Goal: Task Accomplishment & Management: Manage account settings

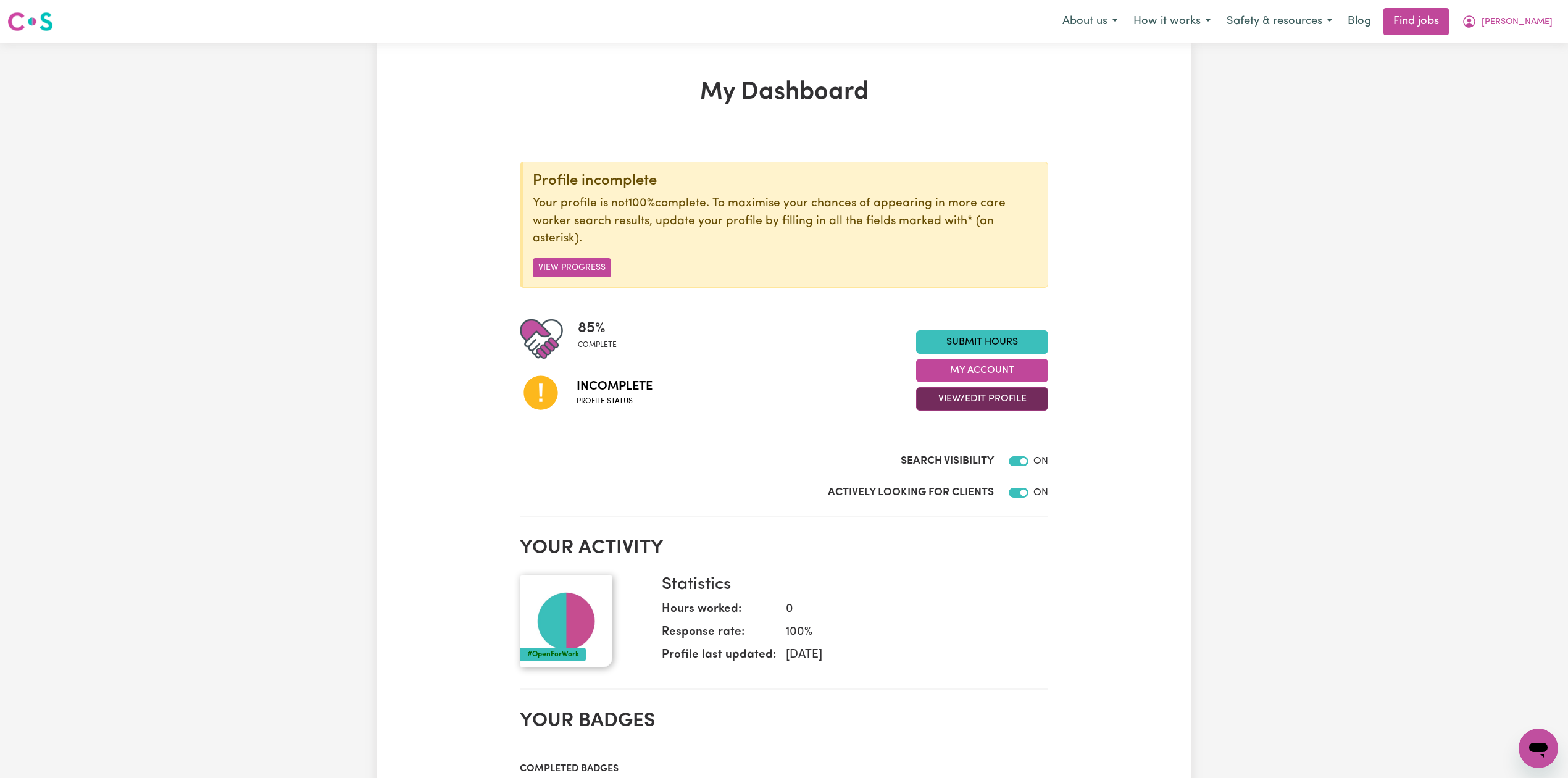
click at [945, 393] on button "View/Edit Profile" at bounding box center [982, 398] width 132 height 24
click at [941, 453] on link "Edit Profile" at bounding box center [975, 455] width 115 height 25
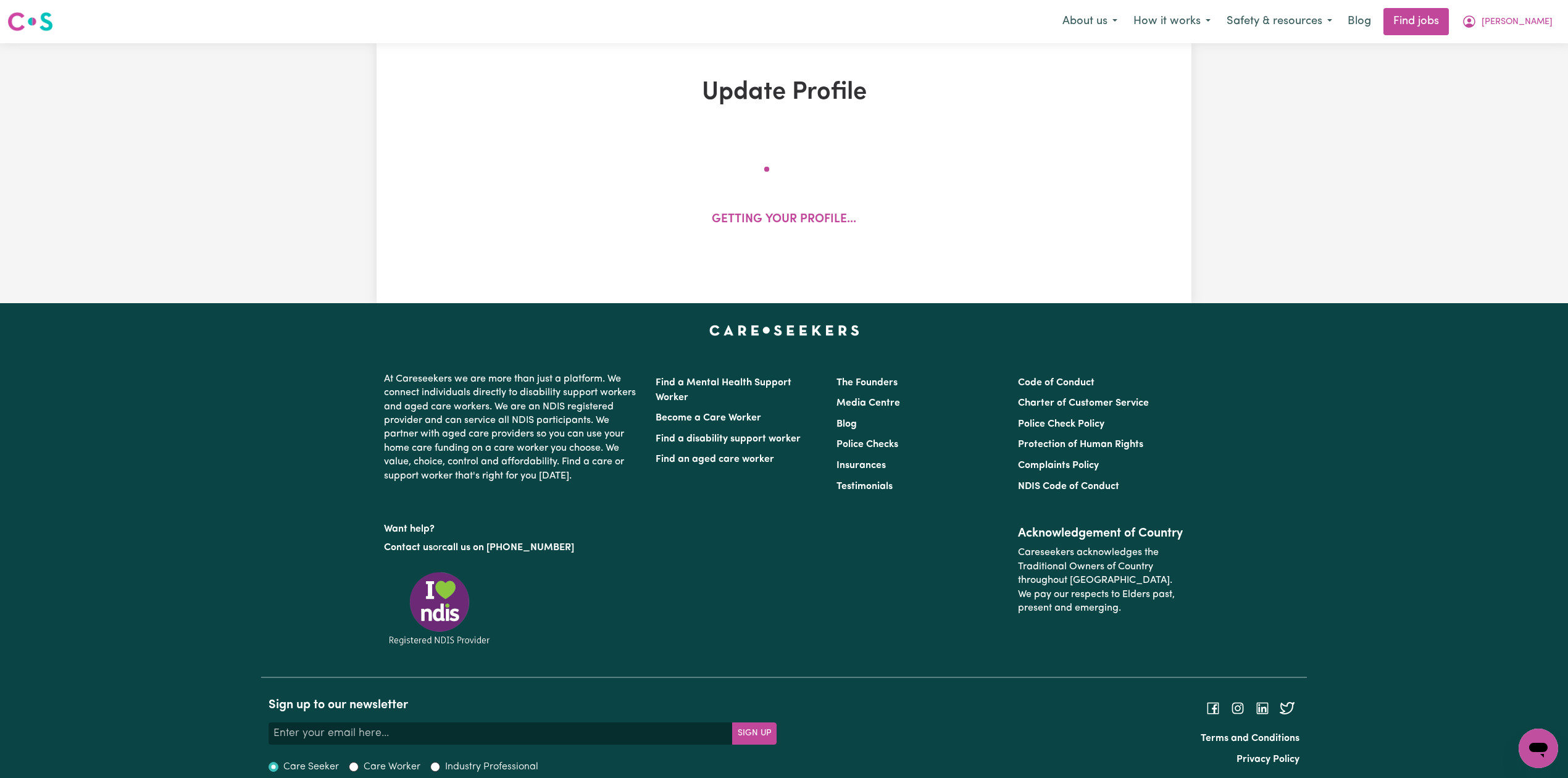
select select "[DEMOGRAPHIC_DATA]"
select select "[DEMOGRAPHIC_DATA] Citizen"
select select "Studying a healthcare related degree or qualification"
select select "47"
select select "62"
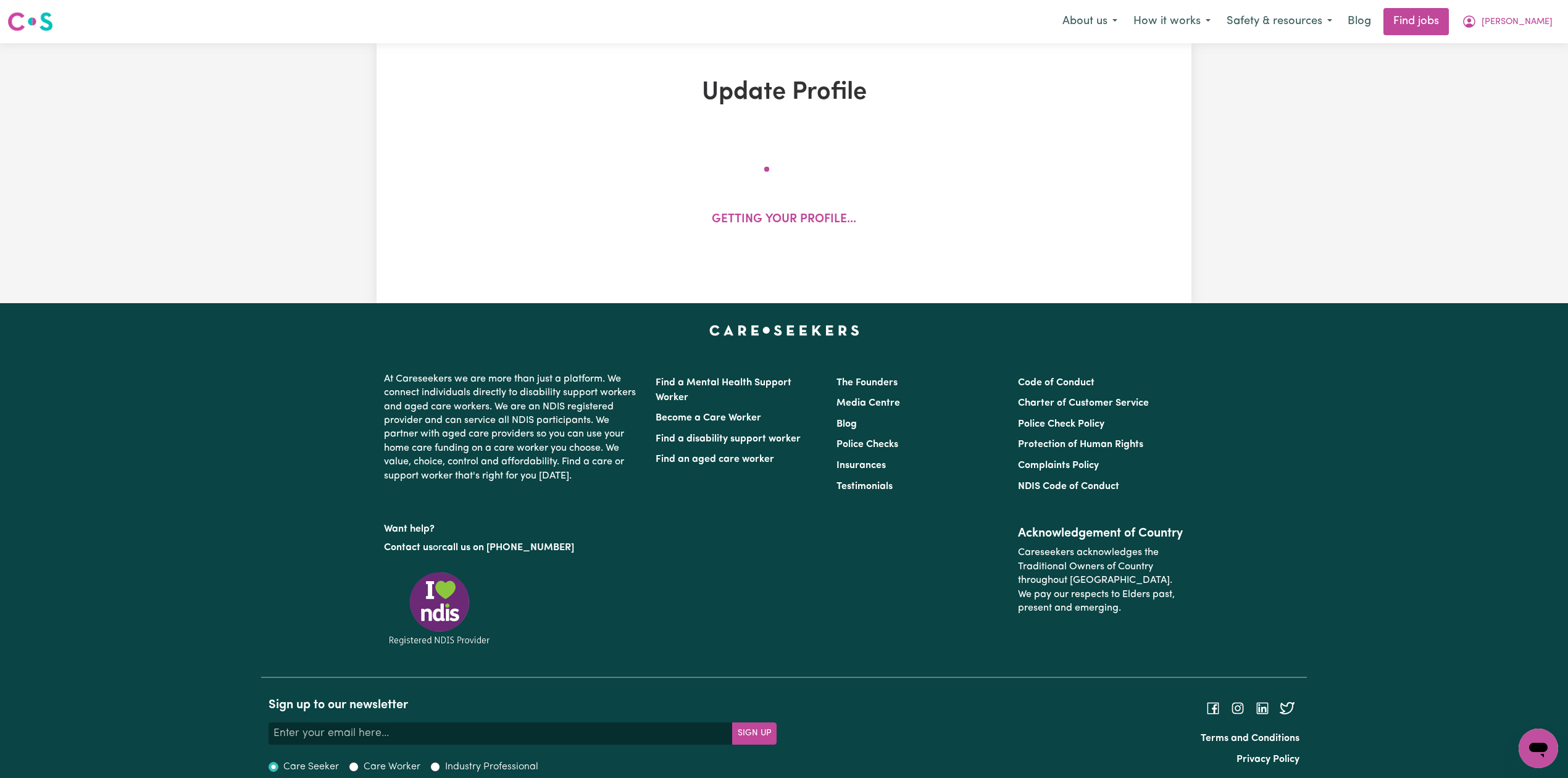
select select "62"
select select "80"
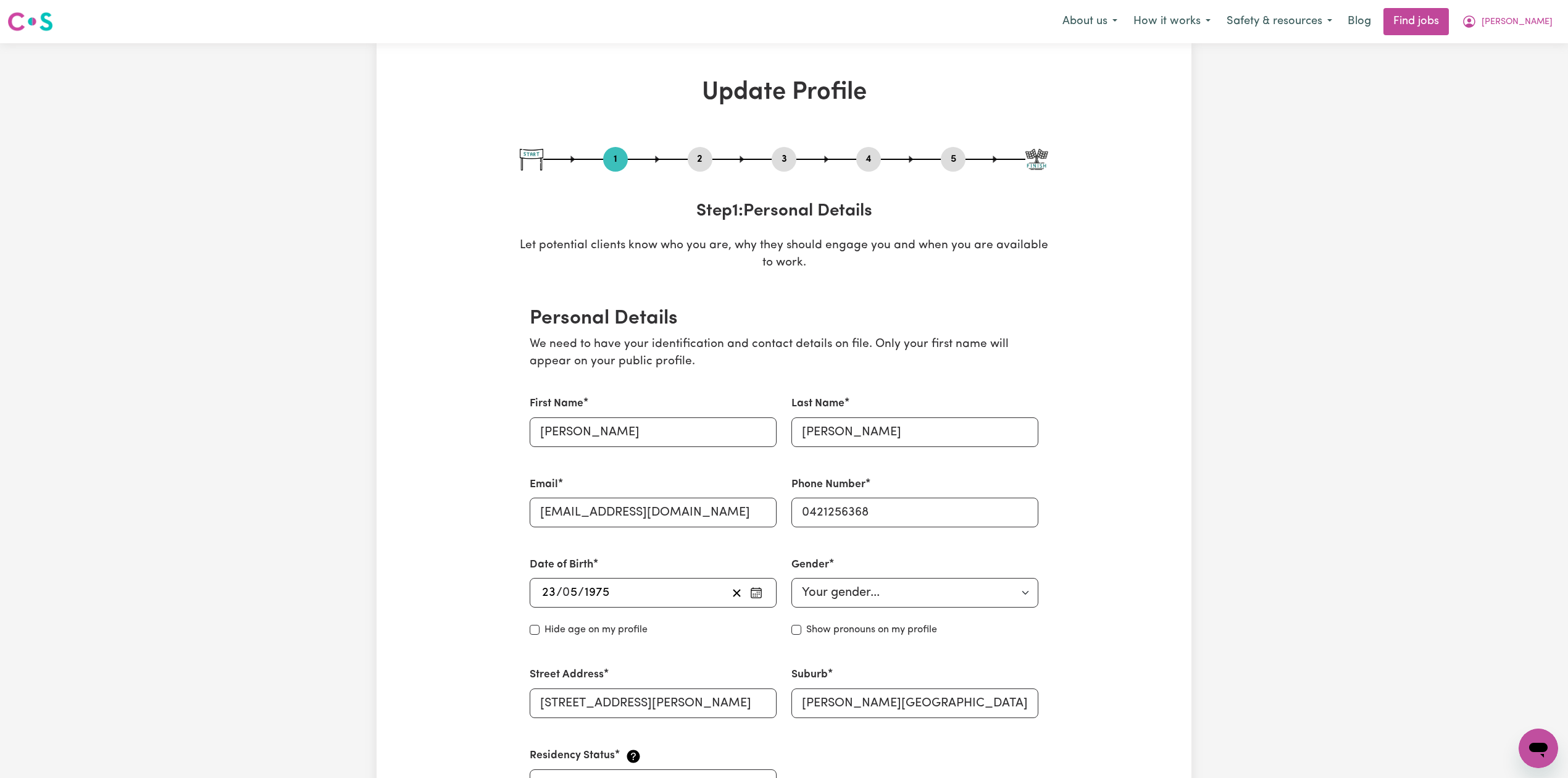
click at [712, 166] on button "2" at bounding box center [700, 159] width 25 height 16
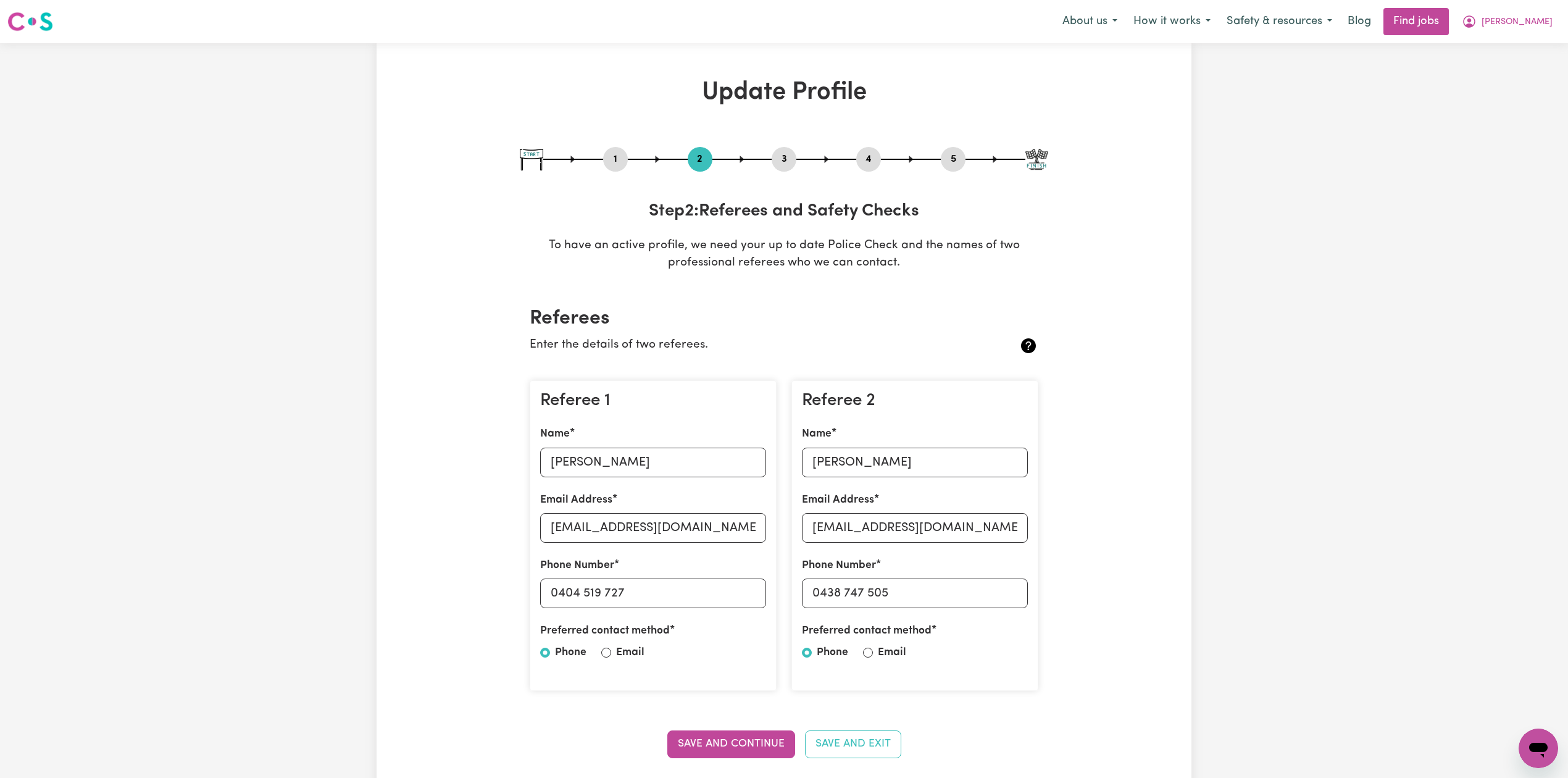
click at [697, 156] on button "2" at bounding box center [700, 159] width 25 height 16
click at [613, 463] on input "[PERSON_NAME]" at bounding box center [653, 462] width 226 height 30
click at [615, 534] on input "[EMAIL_ADDRESS][DOMAIN_NAME]" at bounding box center [653, 528] width 226 height 30
drag, startPoint x: 556, startPoint y: 594, endPoint x: 697, endPoint y: 594, distance: 141.0
click at [697, 594] on input "0404 519 727" at bounding box center [653, 593] width 226 height 30
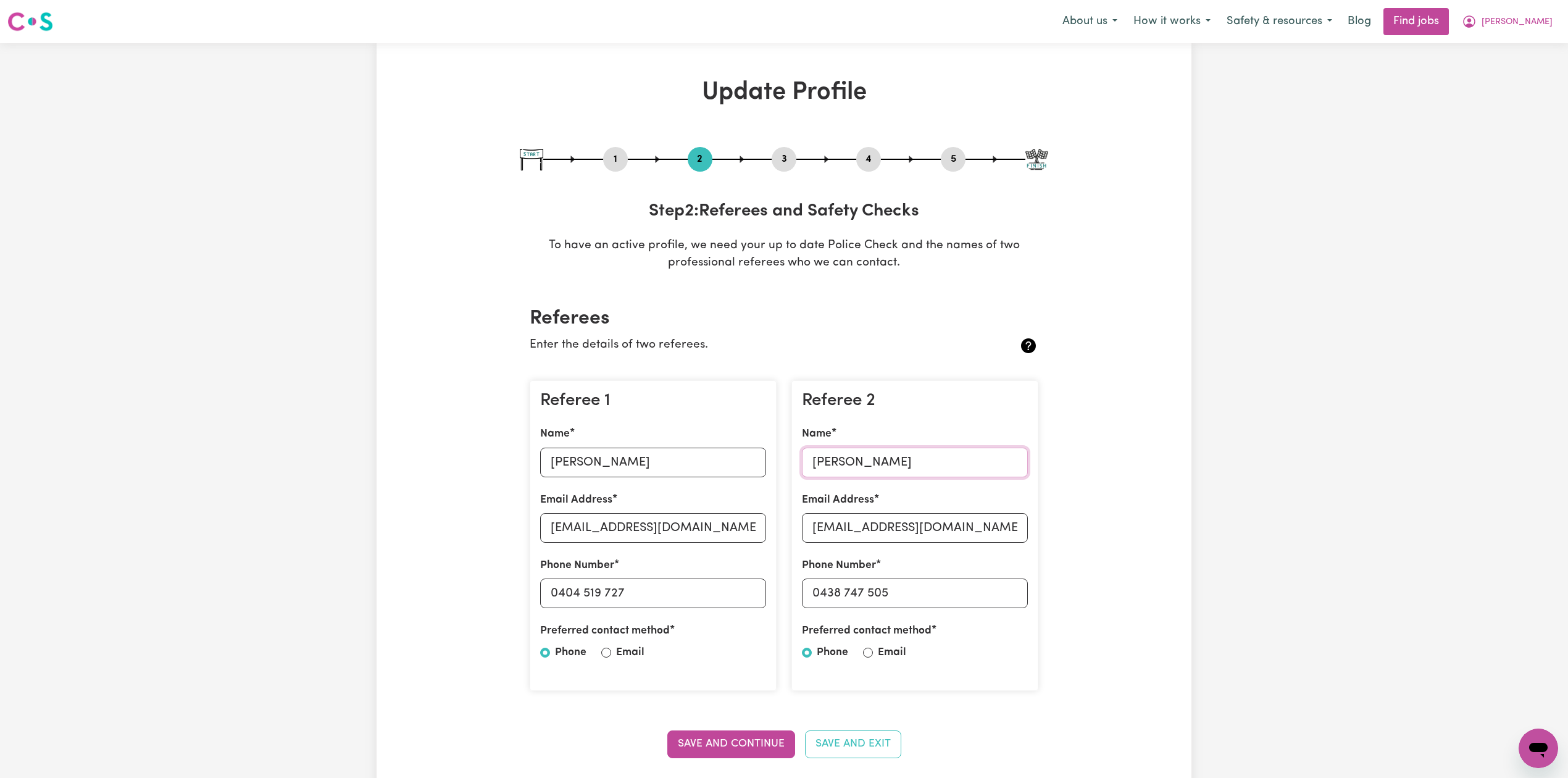
click at [848, 455] on input "[PERSON_NAME]" at bounding box center [915, 462] width 226 height 30
click at [885, 527] on input "[EMAIL_ADDRESS][DOMAIN_NAME]" at bounding box center [915, 528] width 226 height 30
drag, startPoint x: 820, startPoint y: 594, endPoint x: 949, endPoint y: 596, distance: 129.0
click at [949, 596] on input "0438 747 505" at bounding box center [915, 593] width 226 height 30
click at [955, 159] on button "5" at bounding box center [953, 159] width 25 height 16
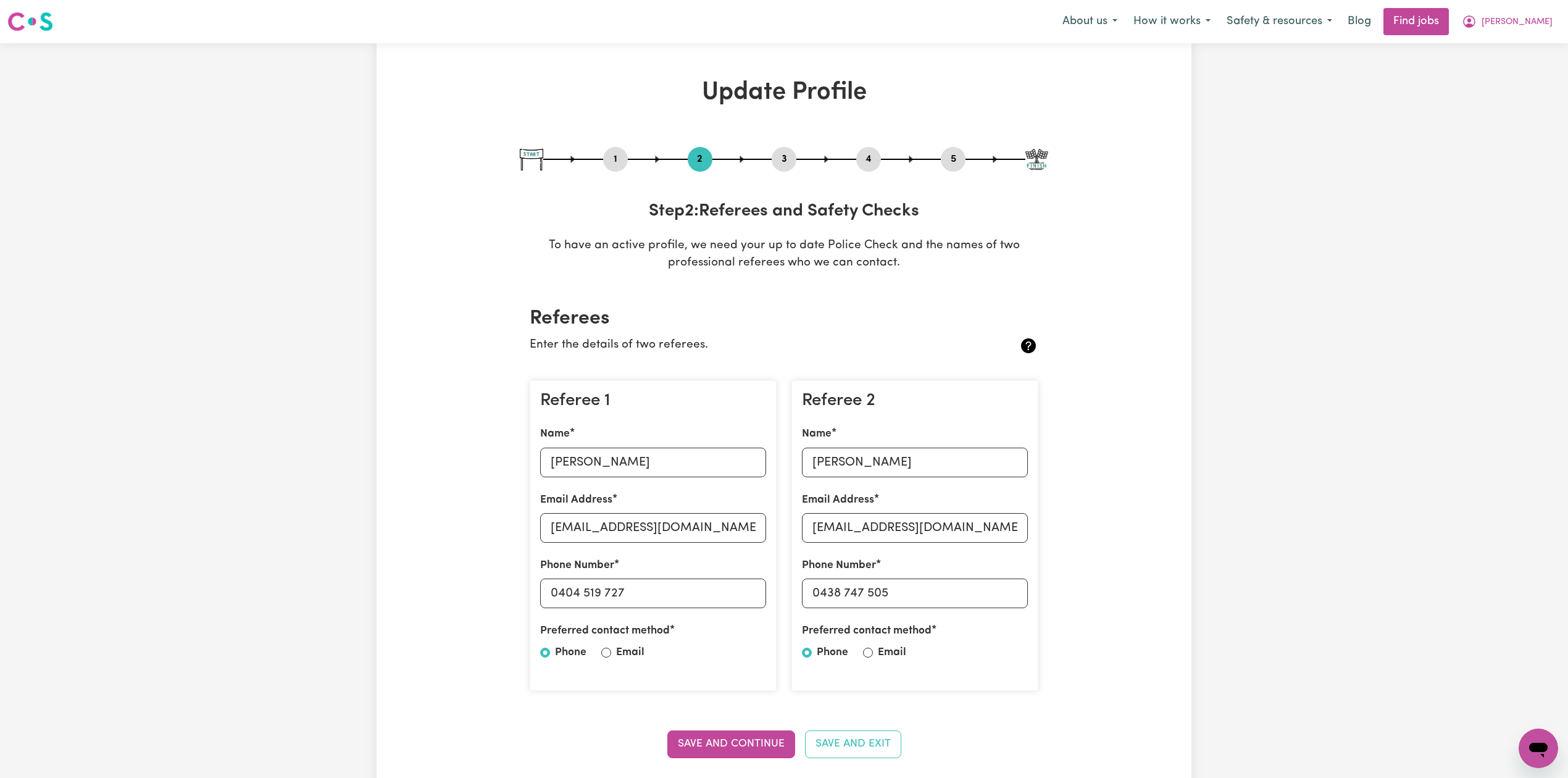
select select "I am providing services privately on my own"
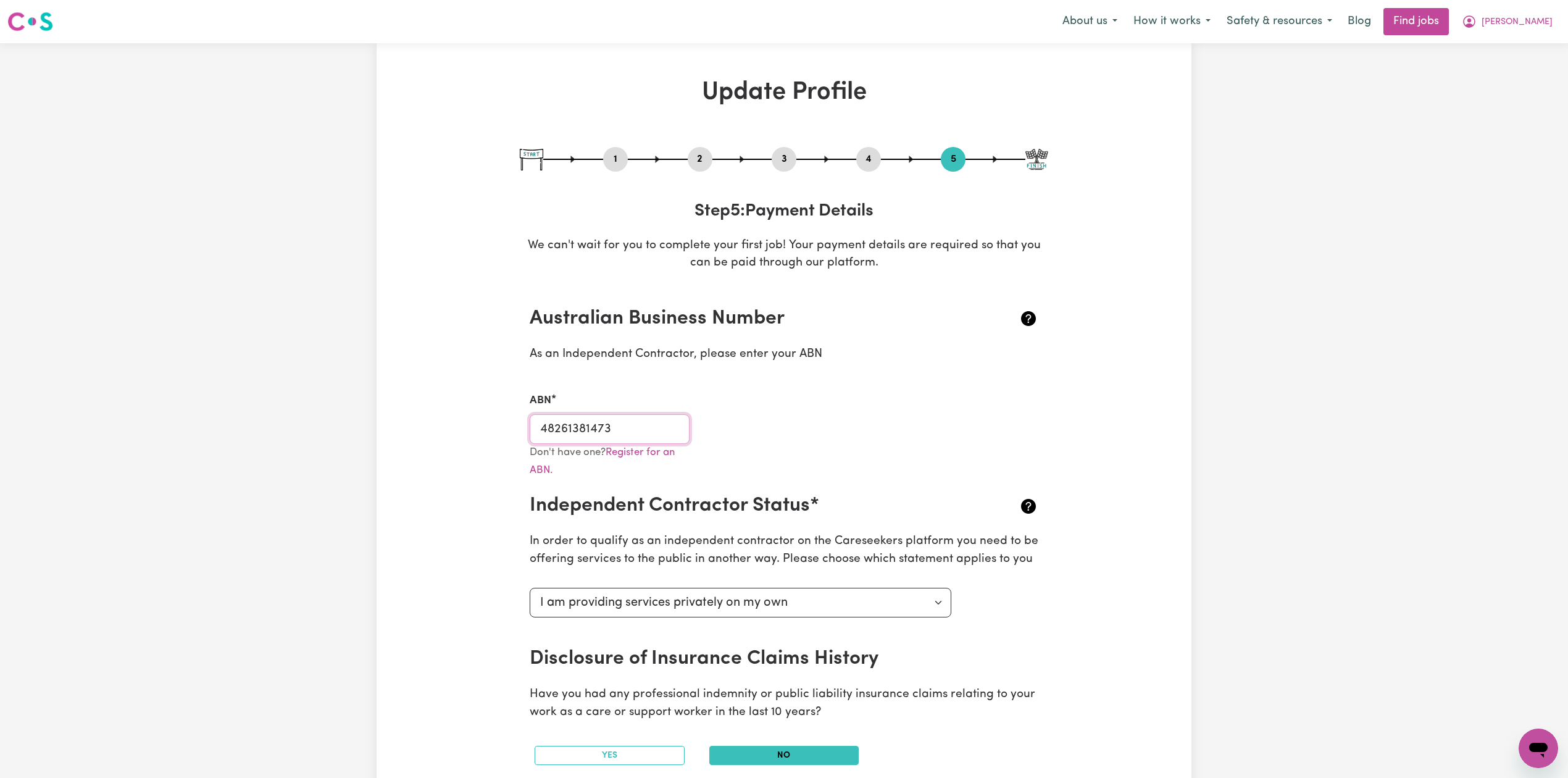
click at [581, 435] on input "48261381473" at bounding box center [609, 429] width 160 height 30
click at [785, 161] on button "3" at bounding box center [784, 159] width 25 height 16
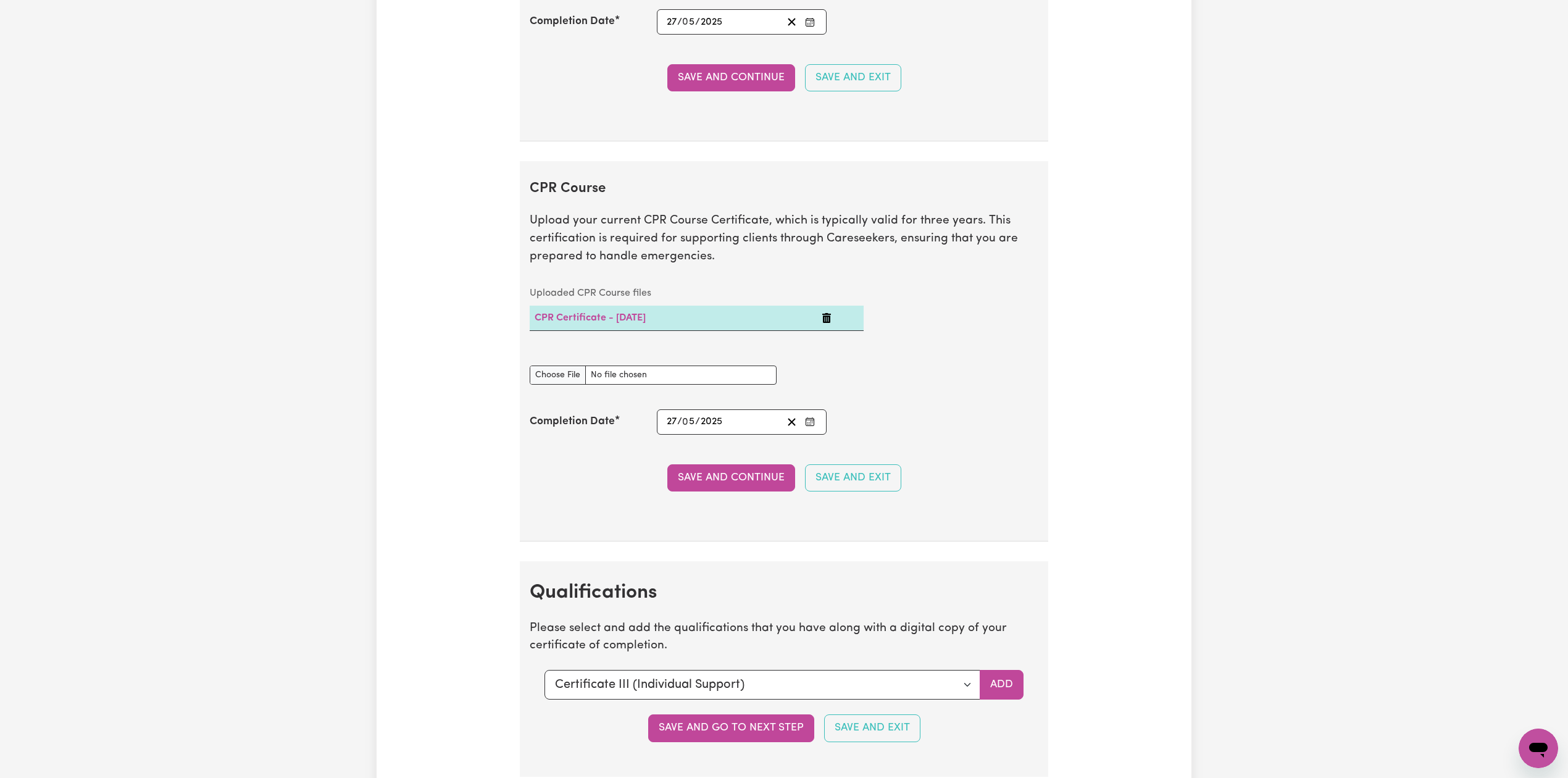
scroll to position [2717, 0]
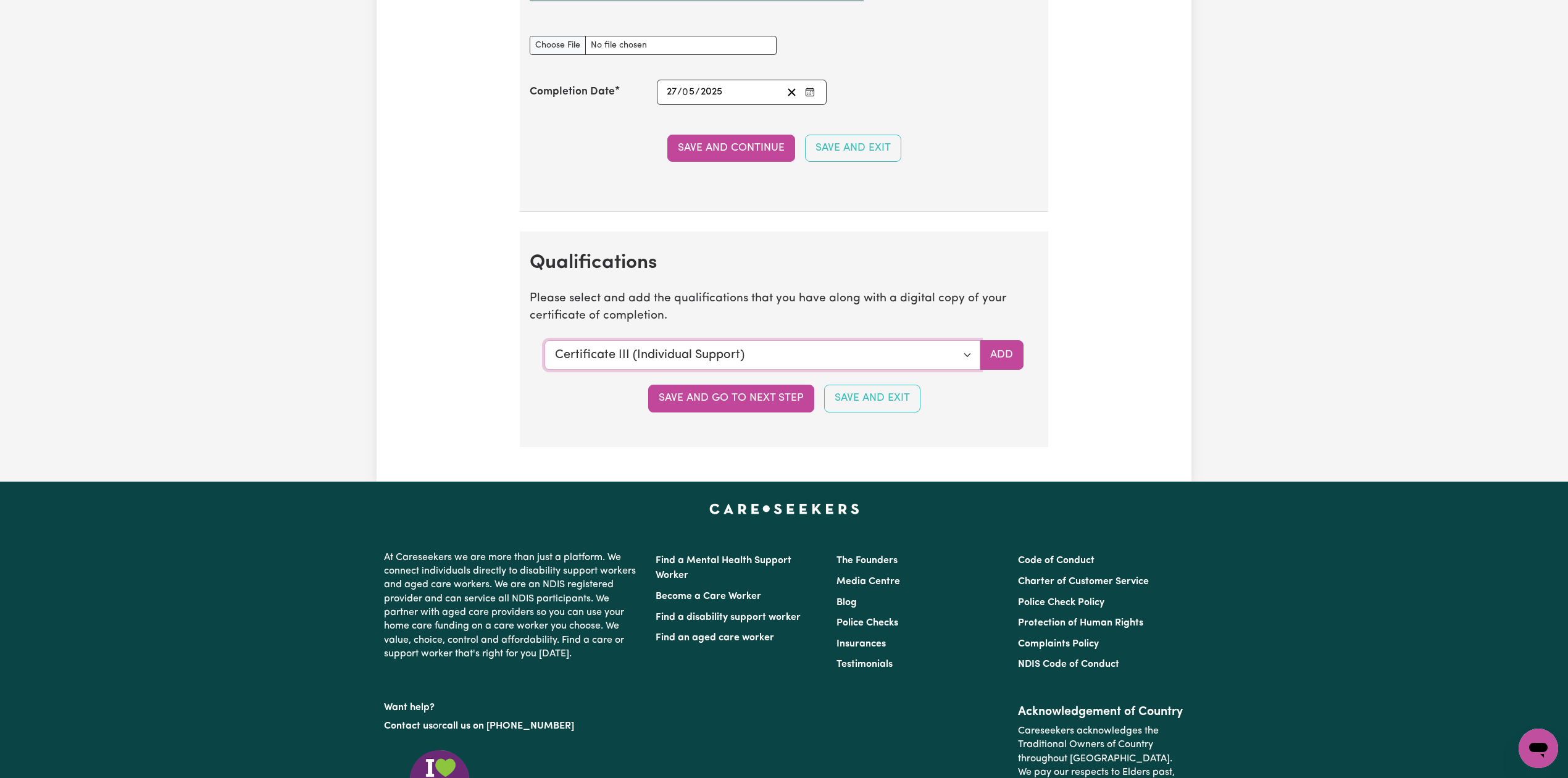
click at [635, 370] on select "Select a qualification to add... Certificate III (Individual Support) Certifica…" at bounding box center [762, 355] width 436 height 30
select select "Diploma of Community Services"
click at [544, 353] on select "Select a qualification to add... Certificate III (Individual Support) Certifica…" at bounding box center [762, 355] width 436 height 30
click at [1010, 368] on button "Add" at bounding box center [1002, 355] width 44 height 30
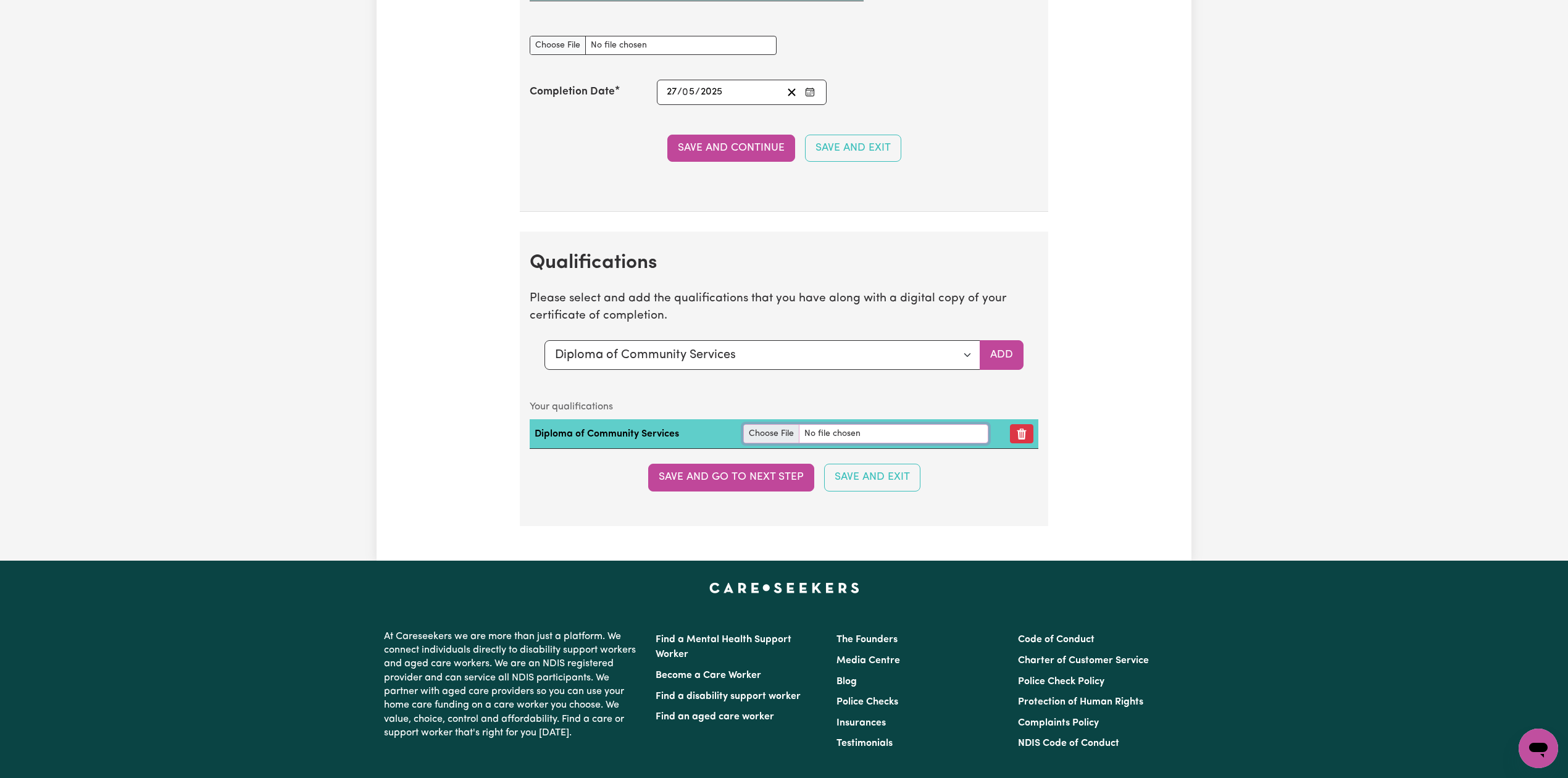
click at [759, 443] on input "file" at bounding box center [866, 433] width 245 height 19
type input "C:\fakepath\[PERSON_NAME] Diploma of Community Services.pdf"
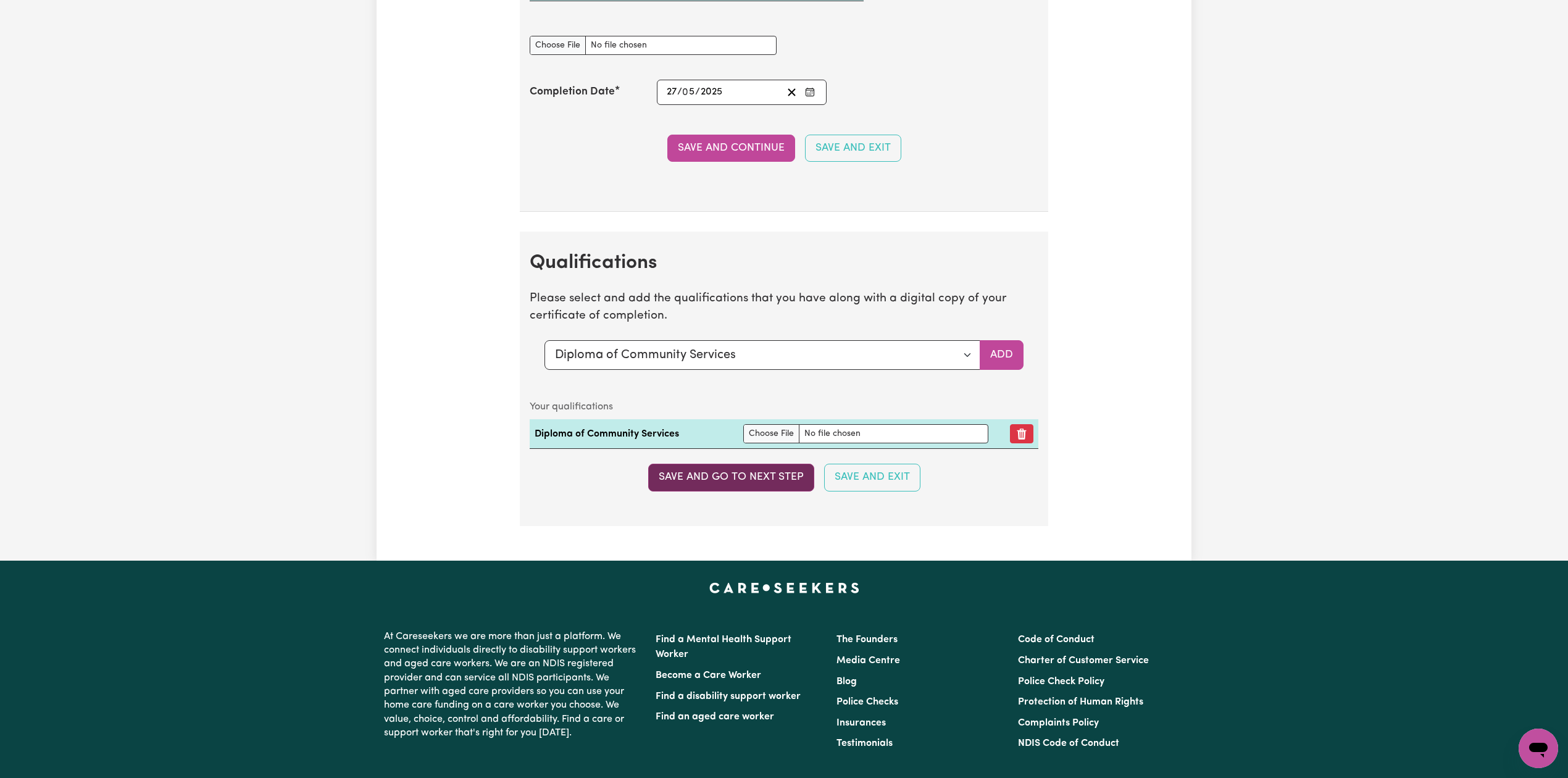
click at [685, 491] on button "Save and go to next step" at bounding box center [731, 477] width 166 height 27
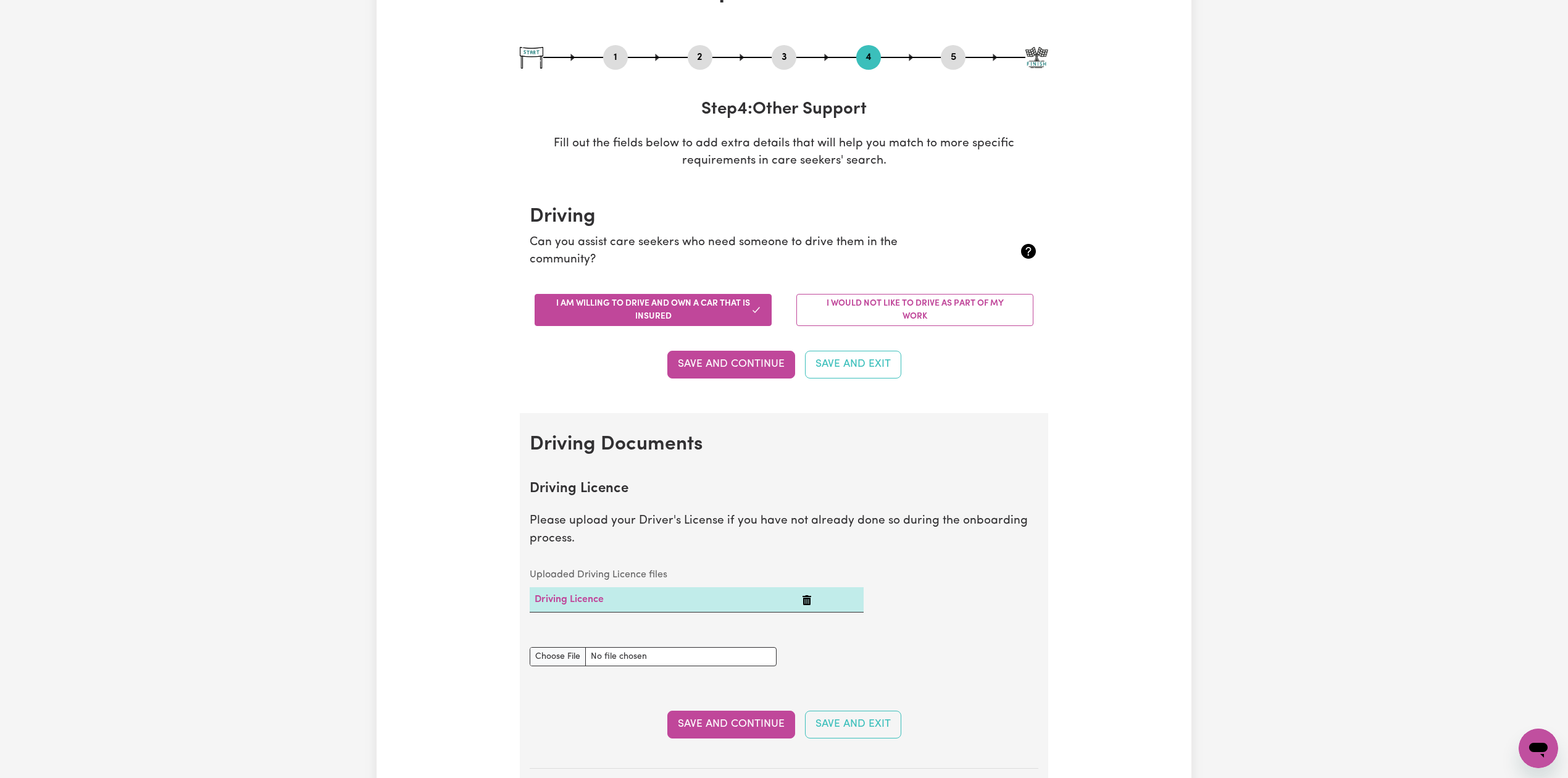
scroll to position [0, 0]
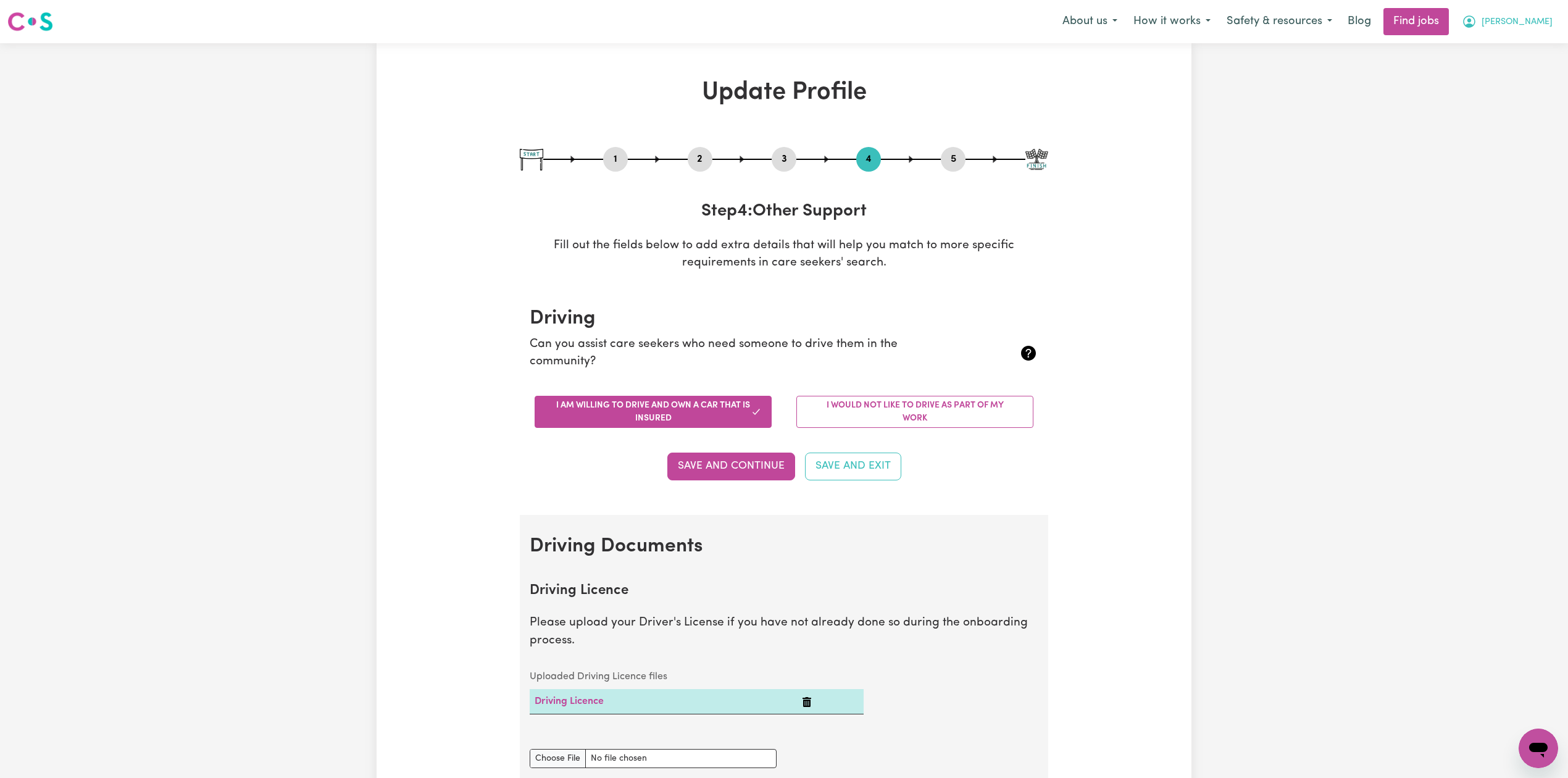
click at [1477, 15] on icon "My Account" at bounding box center [1469, 21] width 15 height 15
click at [1515, 78] on link "My Dashboard" at bounding box center [1511, 71] width 98 height 24
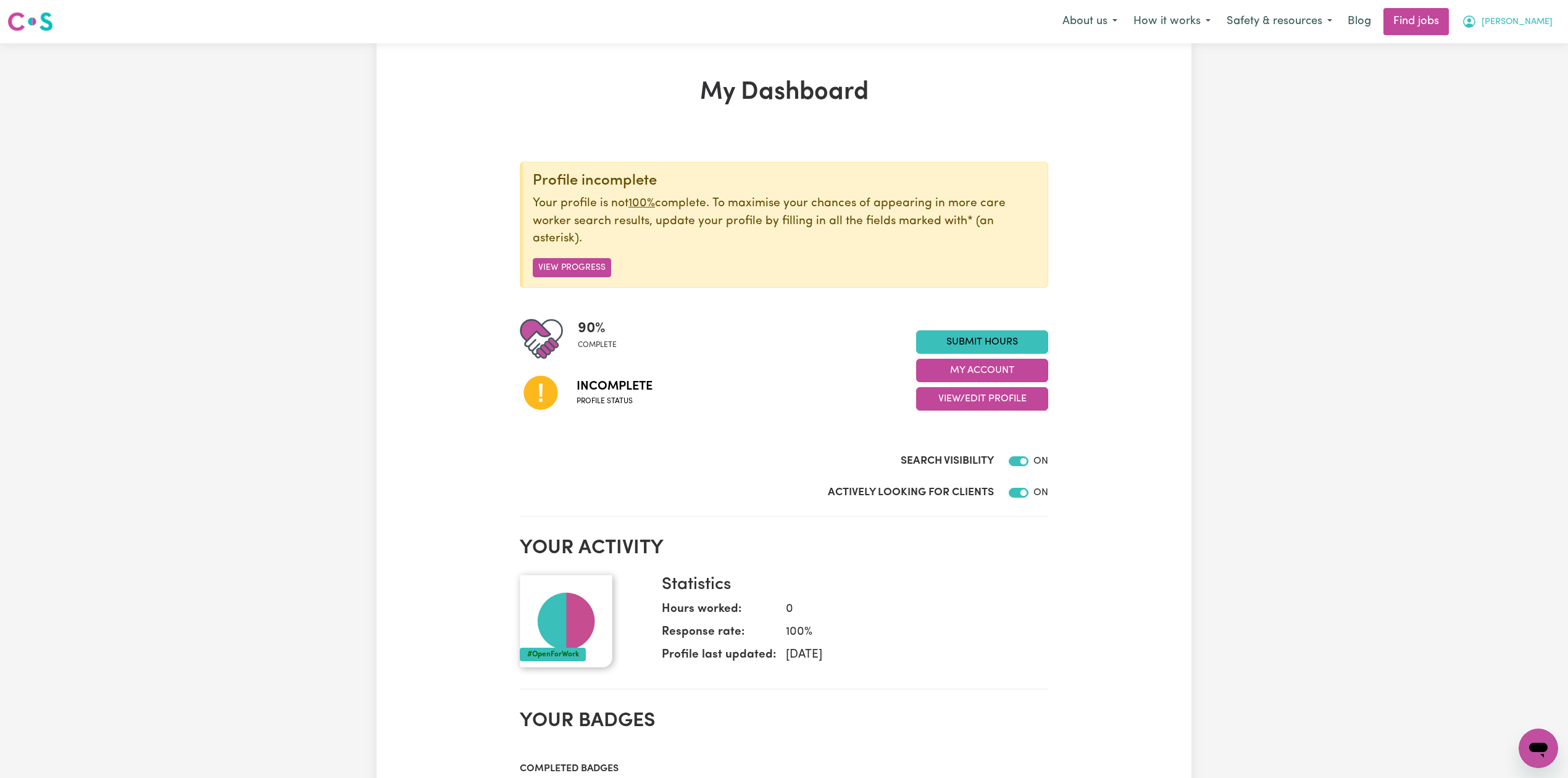
drag, startPoint x: 1556, startPoint y: 25, endPoint x: 1554, endPoint y: 31, distance: 6.3
click at [1556, 26] on button "[PERSON_NAME]" at bounding box center [1507, 21] width 107 height 26
click at [1515, 90] on link "Logout" at bounding box center [1511, 94] width 98 height 24
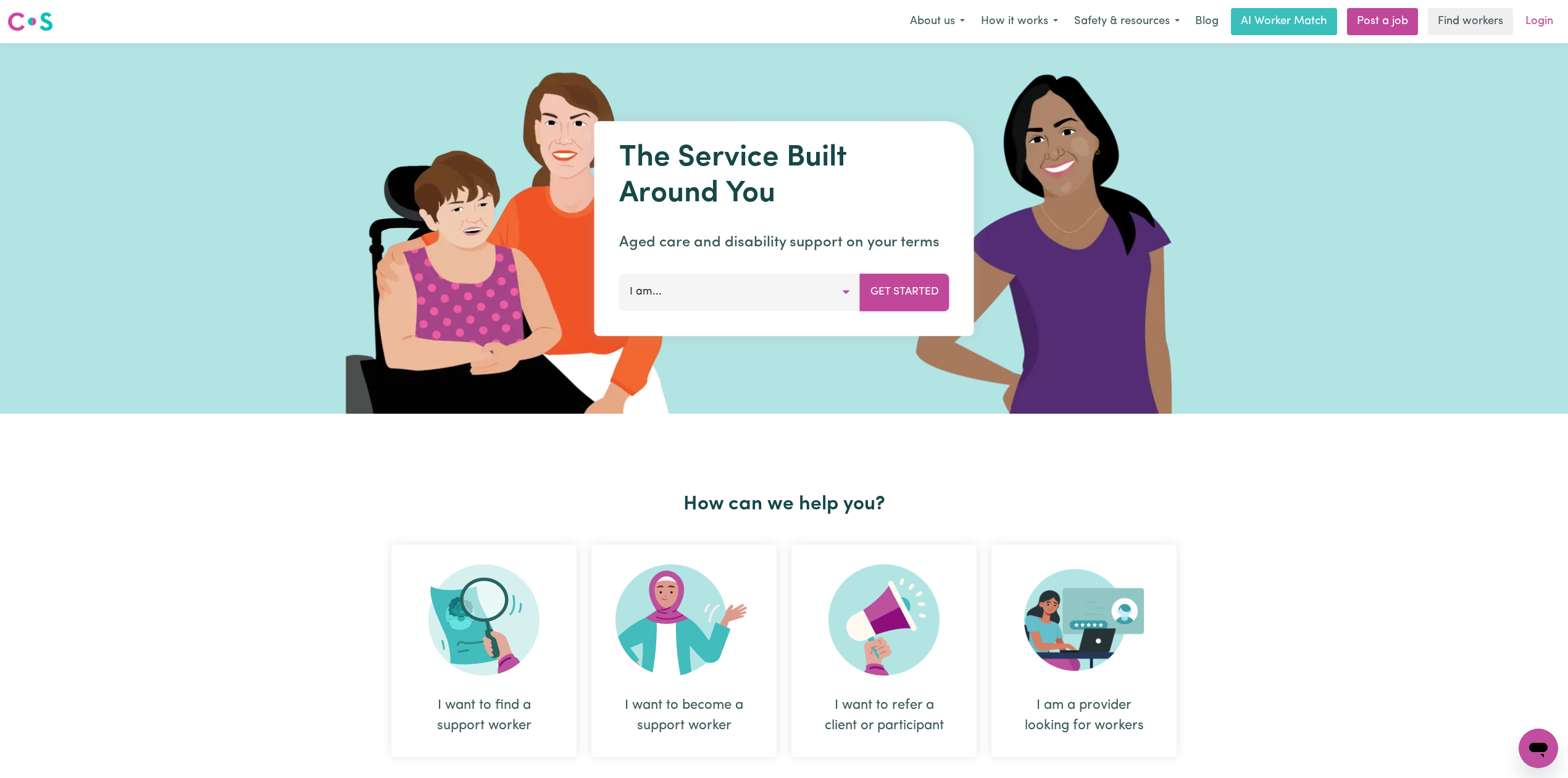
click at [1549, 31] on link "Login" at bounding box center [1540, 21] width 43 height 27
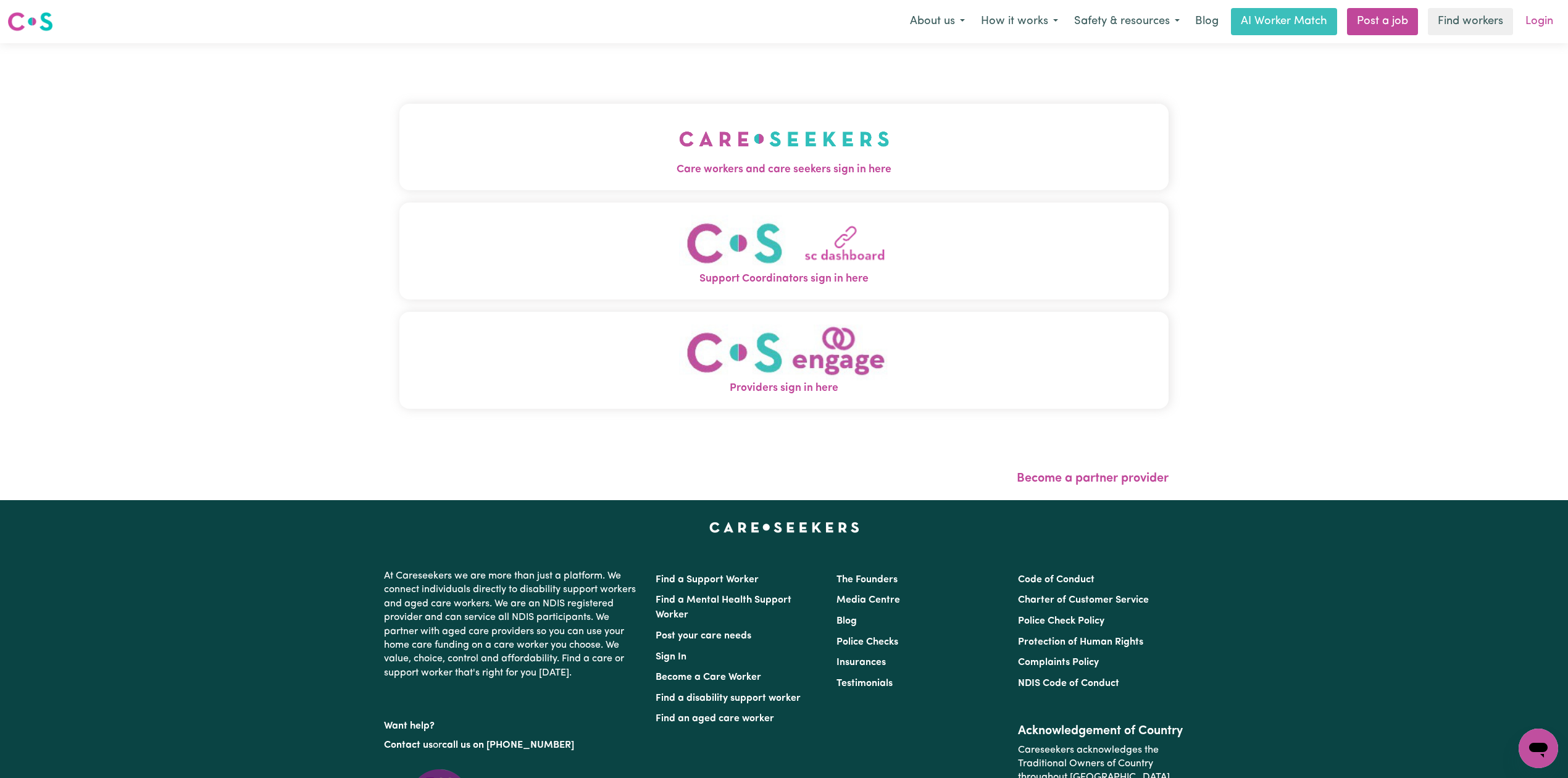
click at [1544, 21] on link "Login" at bounding box center [1540, 21] width 43 height 27
drag, startPoint x: 884, startPoint y: 152, endPoint x: 647, endPoint y: 152, distance: 237.0
click at [883, 152] on button "Care workers and care seekers sign in here" at bounding box center [784, 147] width 769 height 86
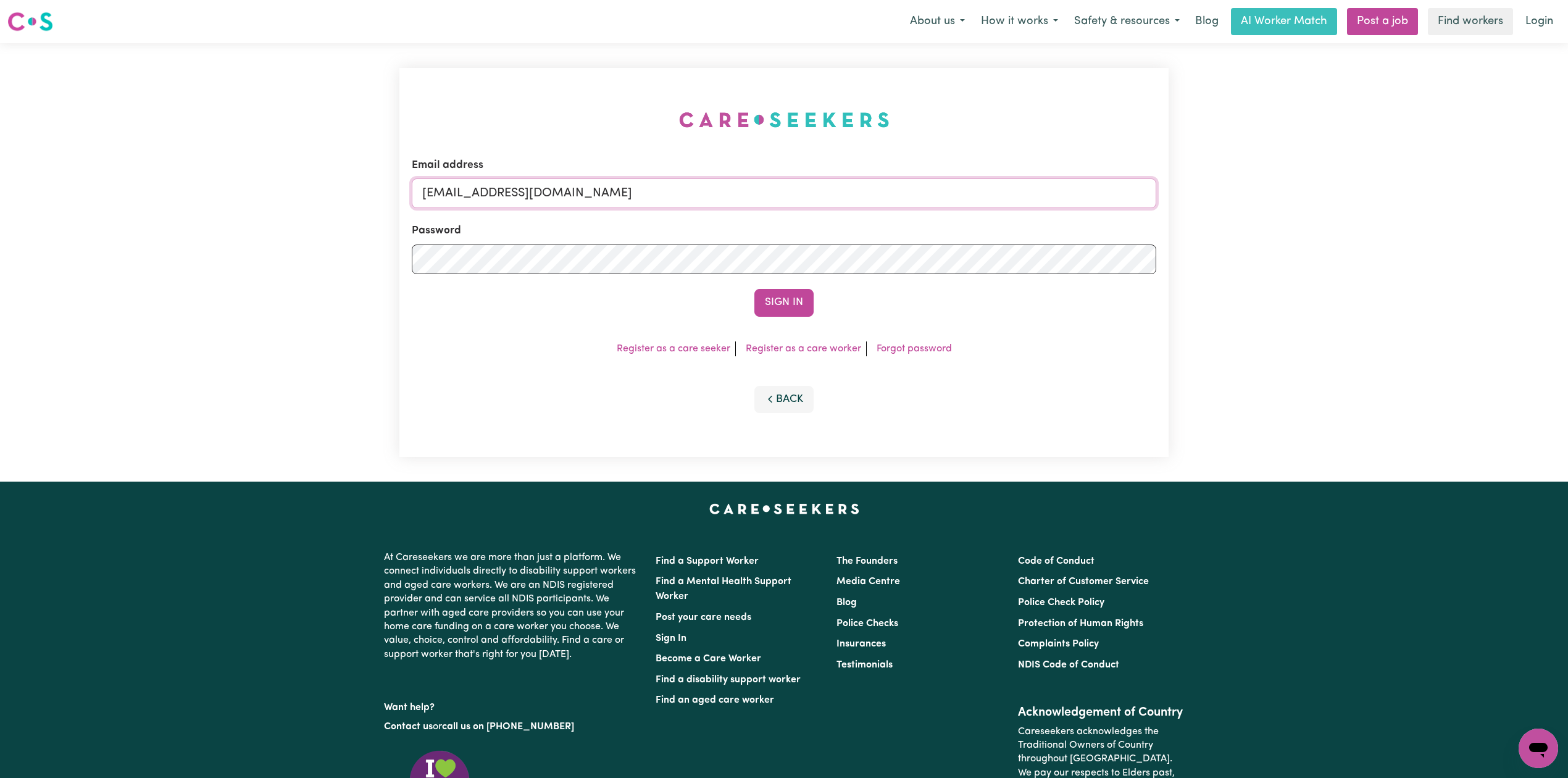
click at [584, 189] on input "[EMAIL_ADDRESS][DOMAIN_NAME]" at bounding box center [784, 193] width 744 height 30
drag, startPoint x: 499, startPoint y: 188, endPoint x: 889, endPoint y: 208, distance: 390.5
click at [895, 197] on input "Superuser~[EMAIL_ADDRESS][DOMAIN_NAME]" at bounding box center [784, 193] width 744 height 30
type input "Superuser~[EMAIL_ADDRESS][DOMAIN_NAME]"
click at [817, 305] on div "Sign In" at bounding box center [784, 303] width 744 height 27
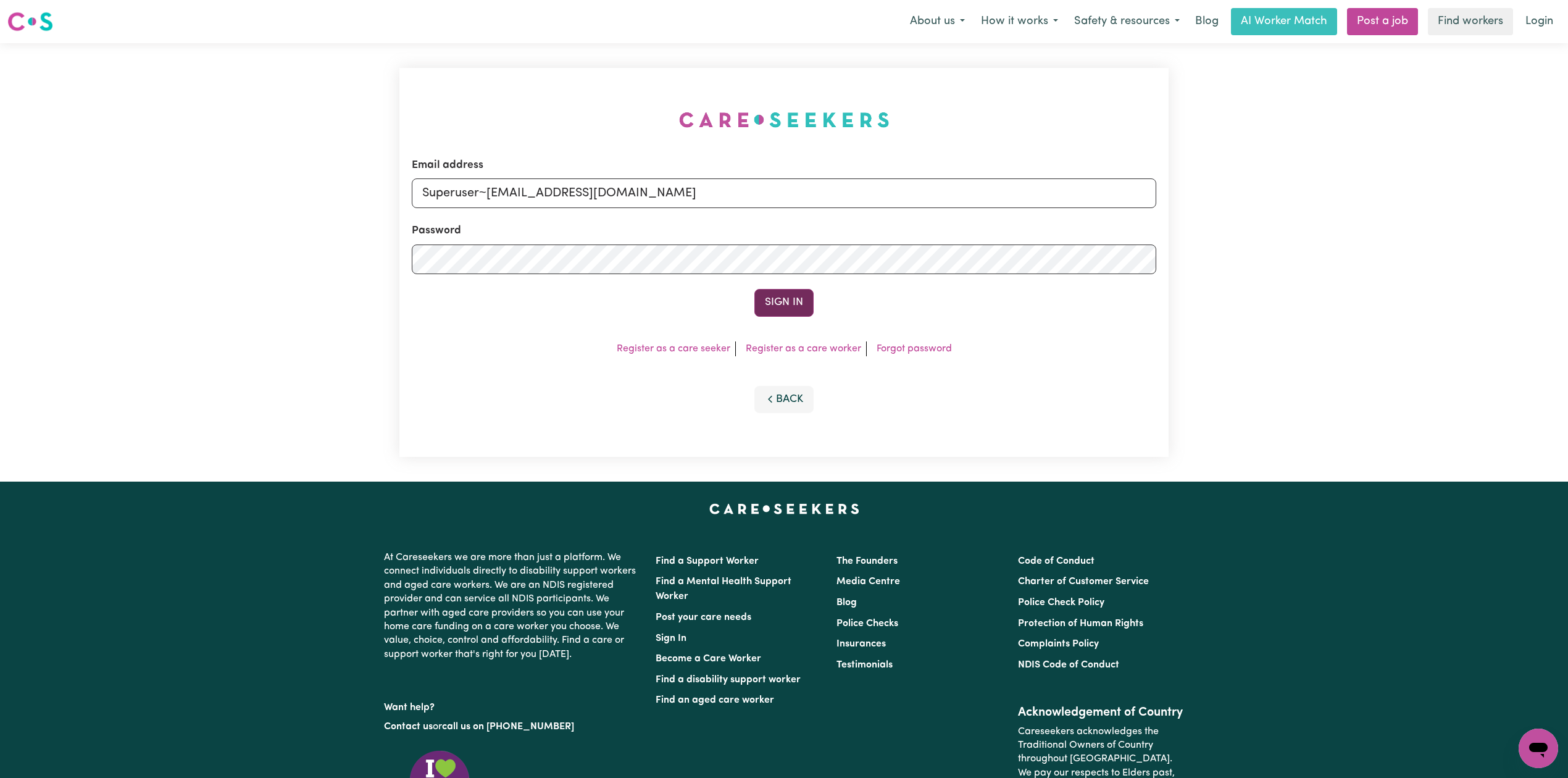
click at [794, 301] on button "Sign In" at bounding box center [784, 303] width 59 height 27
